Goal: Information Seeking & Learning: Check status

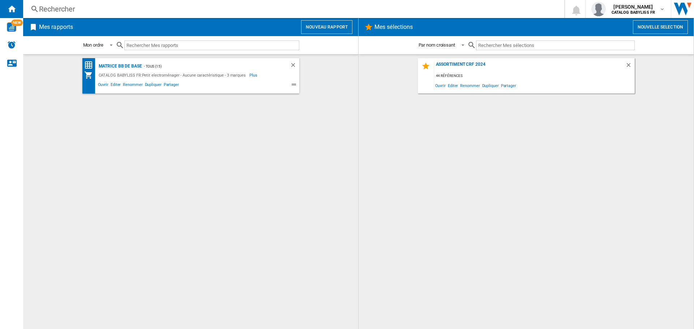
click at [144, 12] on div "Rechercher" at bounding box center [292, 9] width 507 height 10
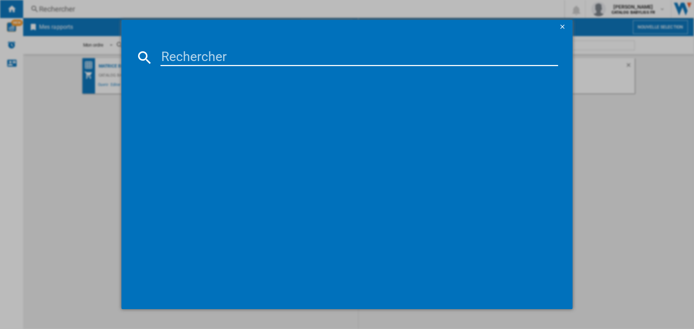
click at [195, 51] on input at bounding box center [360, 57] width 398 height 17
type input "9437E"
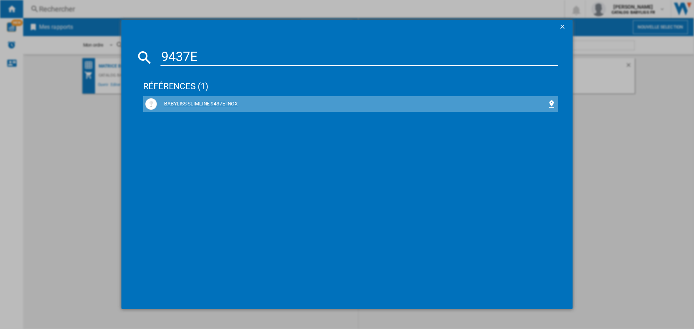
click at [184, 99] on div "BABYLISS SLIMLINE 9437E INOX" at bounding box center [350, 104] width 411 height 12
click at [180, 105] on div "BABYLISS SLIMLINE 9437E INOX" at bounding box center [352, 104] width 391 height 7
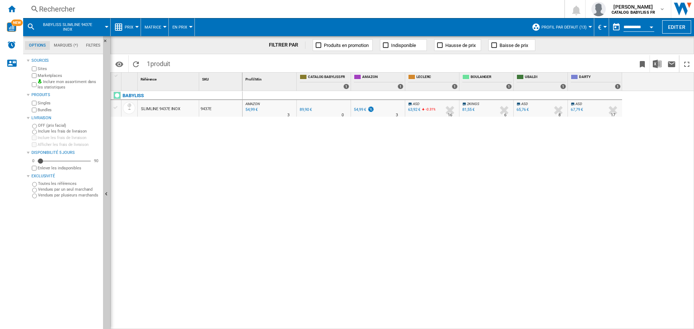
click at [31, 84] on div "Inclure mon assortiment dans les statistiques" at bounding box center [65, 84] width 70 height 11
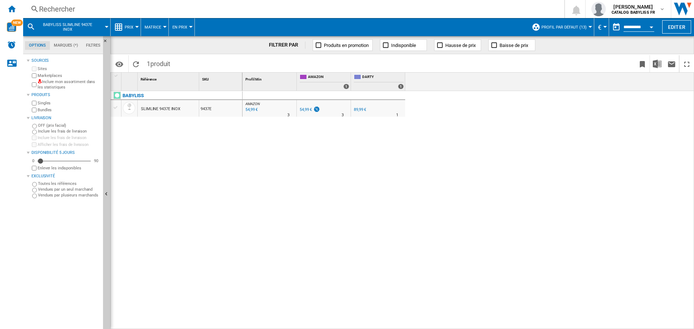
drag, startPoint x: 223, startPoint y: 109, endPoint x: 185, endPoint y: 151, distance: 56.6
click at [183, 155] on div at bounding box center [347, 164] width 694 height 329
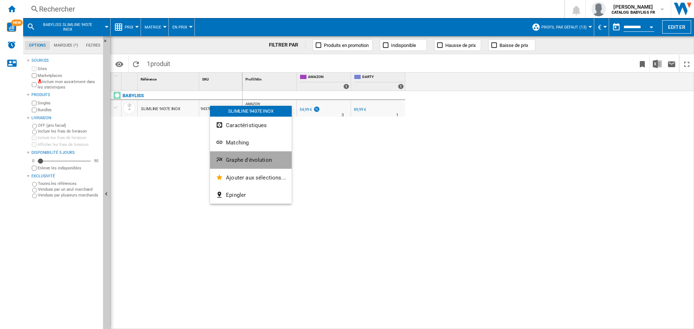
click at [253, 155] on button "Graphe d'évolution" at bounding box center [251, 160] width 82 height 17
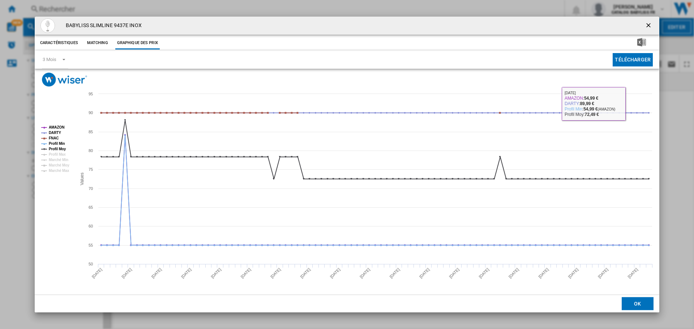
click at [649, 24] on ng-md-icon "getI18NText('BUTTONS.CLOSE_DIALOG')" at bounding box center [649, 26] width 9 height 9
